Goal: Task Accomplishment & Management: Manage account settings

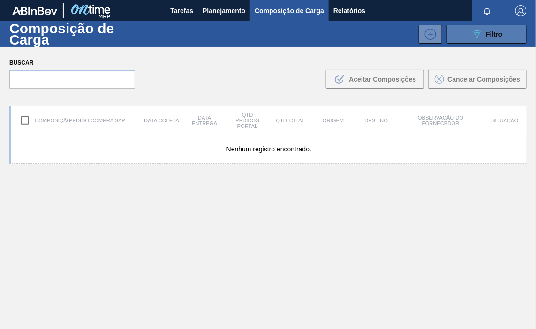
click at [473, 37] on icon "089F7B8B-B2A5-4AFE-B5C0-19BA573D28AC" at bounding box center [477, 34] width 11 height 11
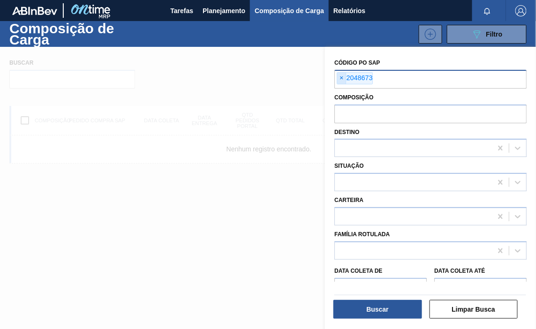
click at [341, 73] on span "×" at bounding box center [341, 78] width 9 height 11
click at [358, 77] on input "text" at bounding box center [431, 79] width 192 height 18
paste input "5800393721"
type input "5800393721"
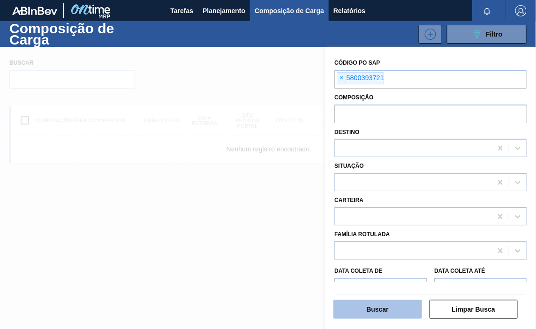
click at [394, 306] on button "Buscar" at bounding box center [378, 309] width 89 height 19
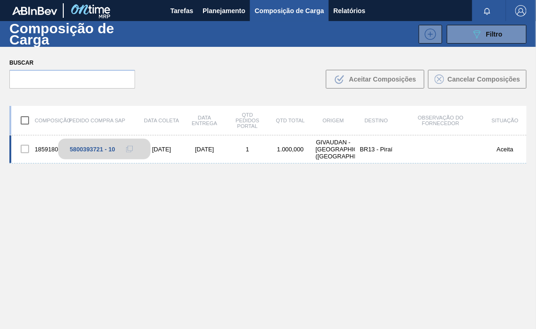
click at [80, 151] on div "5800393721 - 10" at bounding box center [93, 149] width 46 height 7
click at [68, 149] on div "5800393721 - 10" at bounding box center [104, 149] width 92 height 21
click at [41, 150] on div "1859180" at bounding box center [32, 149] width 43 height 20
click at [44, 149] on div "1859180" at bounding box center [32, 149] width 43 height 20
click at [329, 146] on div "GIVAUDAN - [GEOGRAPHIC_DATA] ([GEOGRAPHIC_DATA])" at bounding box center [333, 149] width 43 height 21
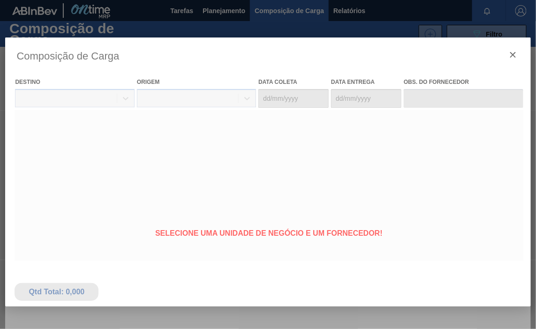
type coleta "[DATE]"
type Entrega "[DATE]"
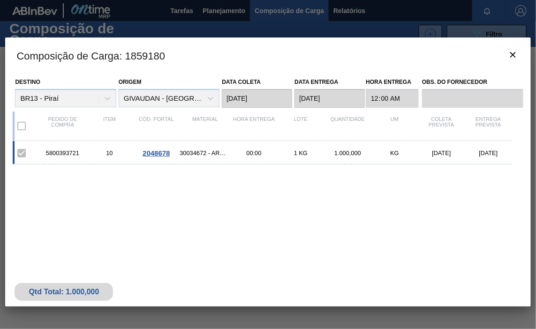
click at [58, 154] on div "5800393721" at bounding box center [62, 153] width 47 height 7
click at [155, 155] on span "2048678" at bounding box center [156, 153] width 27 height 8
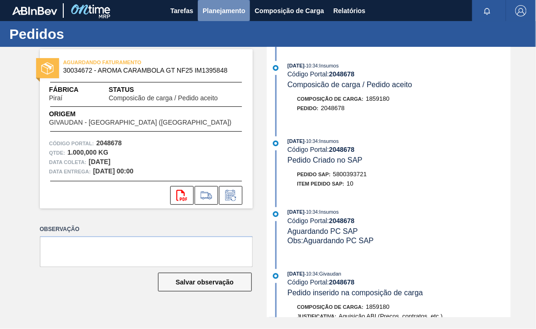
click at [232, 9] on span "Planejamento" at bounding box center [224, 10] width 43 height 11
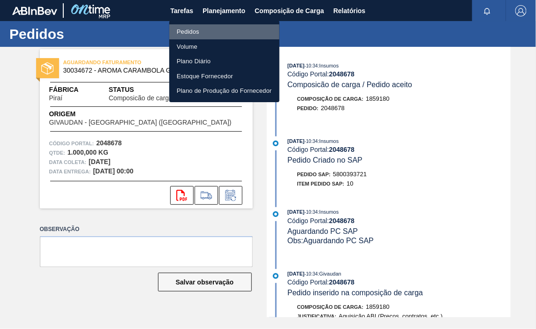
click at [196, 32] on li "Pedidos" at bounding box center [224, 31] width 110 height 15
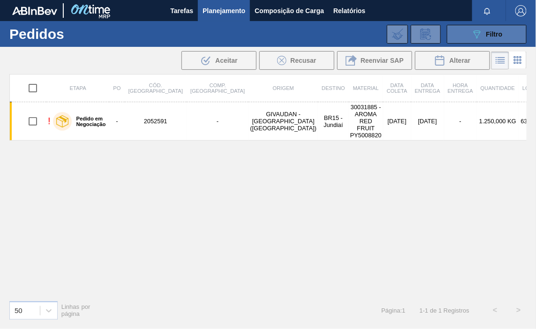
click at [466, 31] on button "089F7B8B-B2A5-4AFE-B5C0-19BA573D28AC Filtro" at bounding box center [487, 34] width 80 height 19
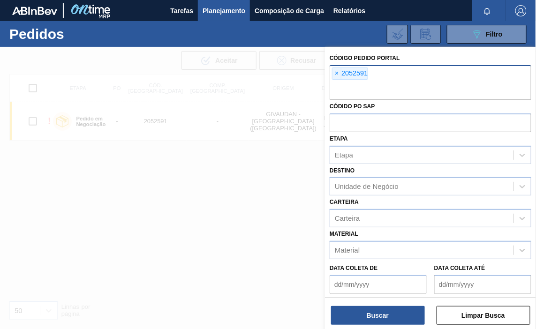
click at [337, 70] on span "×" at bounding box center [337, 73] width 9 height 11
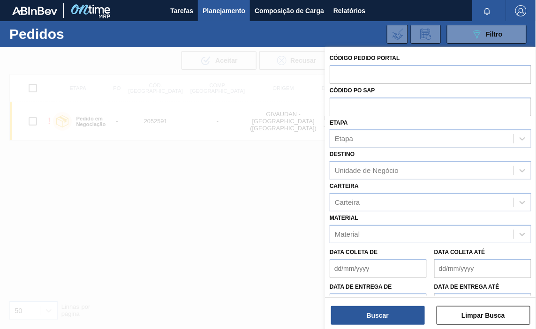
paste input "2048015"
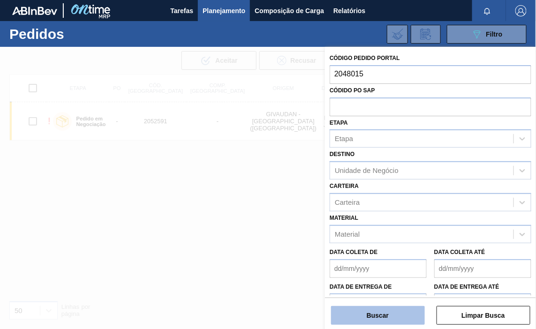
type input "2048015"
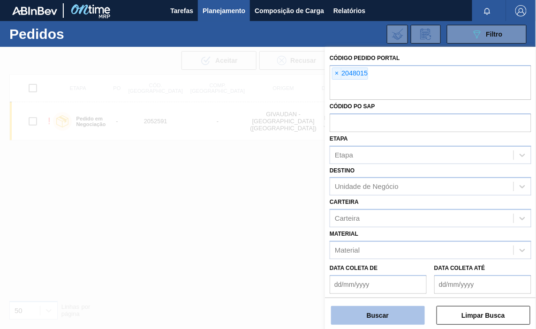
click at [391, 316] on button "Buscar" at bounding box center [378, 315] width 94 height 19
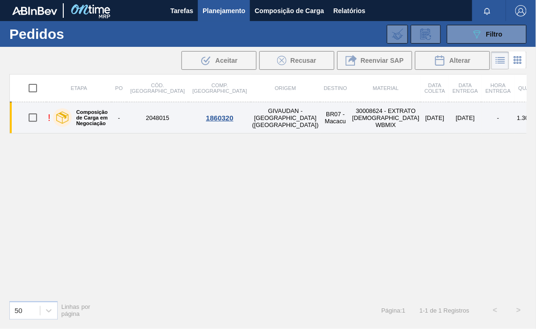
click at [154, 114] on td "2048015" at bounding box center [158, 117] width 62 height 31
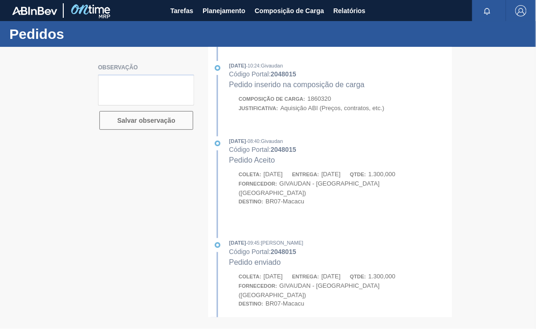
type textarea "Material disponível para coleta"
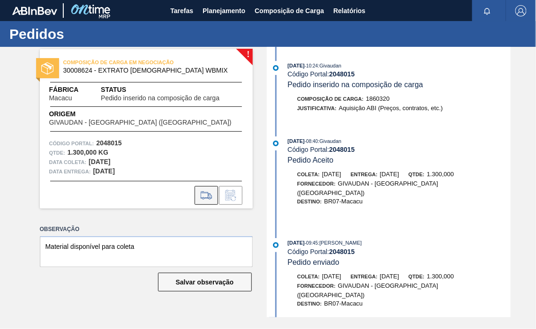
click at [199, 193] on icon at bounding box center [206, 195] width 15 height 11
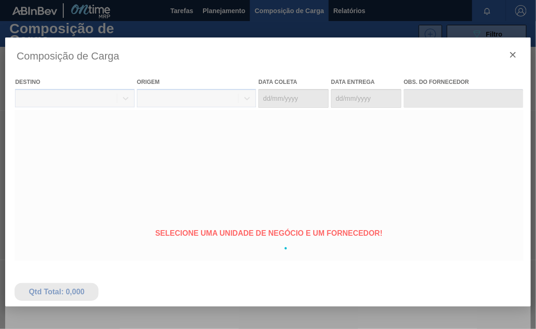
type coleta "[DATE]"
type Entrega "[DATE]"
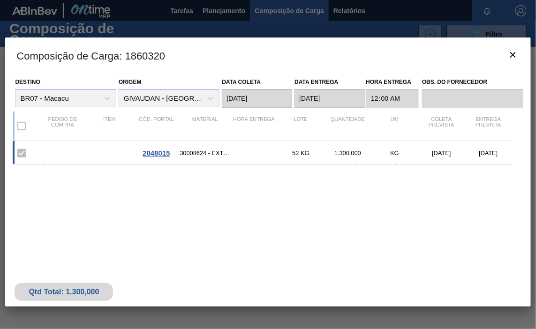
click at [161, 155] on span "2048015" at bounding box center [156, 153] width 27 height 8
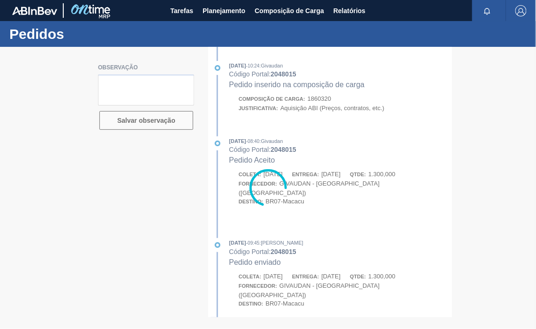
type textarea "Material disponível para coleta"
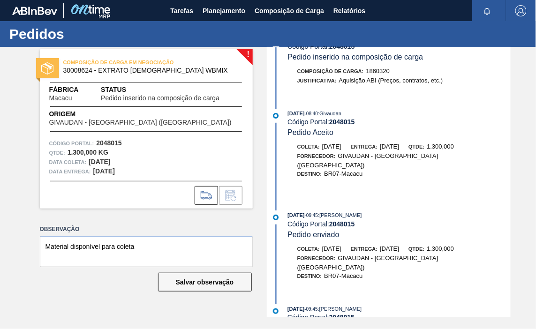
scroll to position [40, 0]
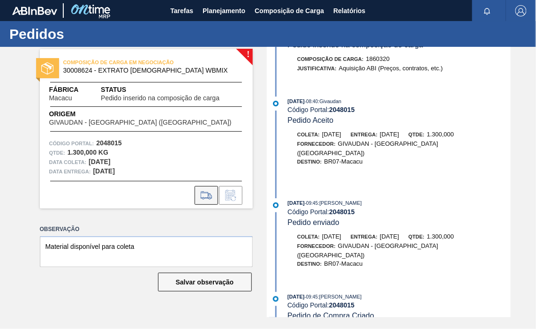
click at [203, 194] on icon at bounding box center [206, 195] width 15 height 11
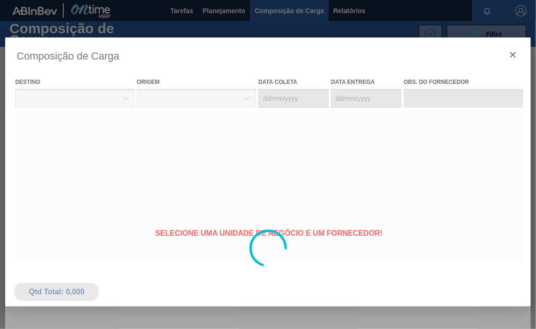
type coleta "[DATE]"
type Entrega "[DATE]"
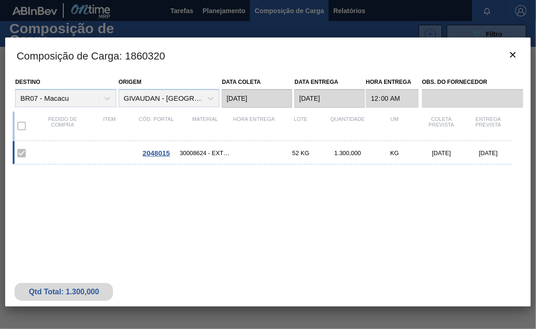
click at [155, 156] on span "2048015" at bounding box center [156, 153] width 27 height 8
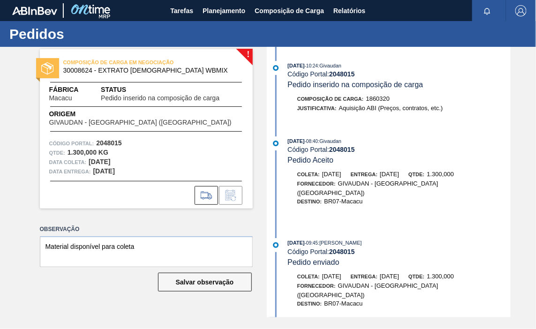
type textarea "Material disponível para coleta"
click at [187, 284] on button "Salvar observação" at bounding box center [205, 282] width 94 height 19
drag, startPoint x: 358, startPoint y: 74, endPoint x: 332, endPoint y: 78, distance: 26.2
click at [332, 76] on div "Código Portal: 2048015" at bounding box center [399, 74] width 223 height 8
copy strong "2048015"
